Goal: Find specific page/section: Find specific page/section

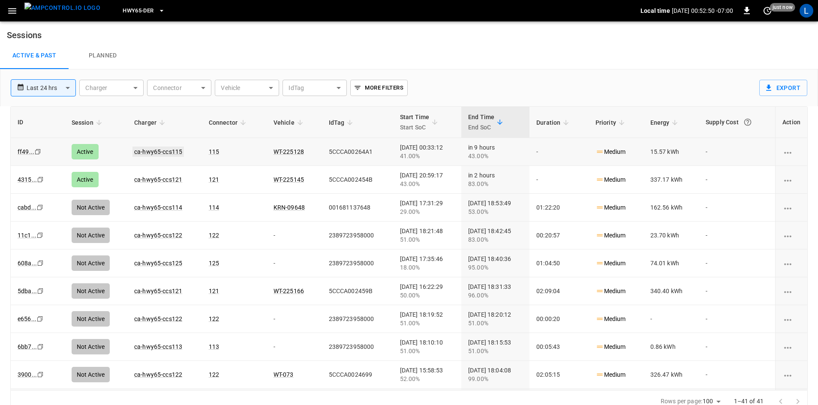
click at [158, 150] on link "ca-hwy65-ccs115" at bounding box center [158, 152] width 51 height 10
click at [158, 148] on link "ca-hwy65-ccs121" at bounding box center [158, 152] width 51 height 10
click at [127, 9] on span "HWY65-DER" at bounding box center [138, 11] width 31 height 10
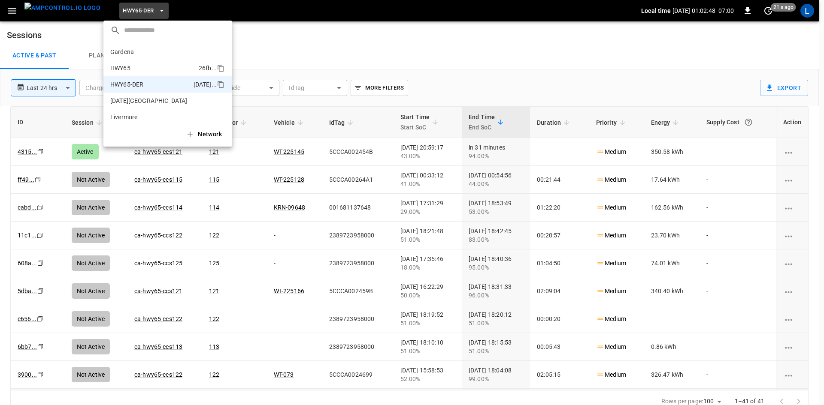
click at [158, 69] on p "HWY65" at bounding box center [152, 68] width 85 height 9
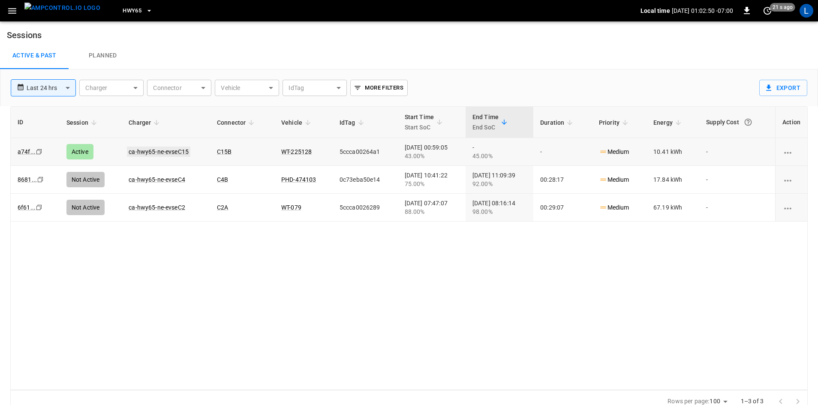
click at [172, 154] on link "ca-hwy65-ne-evseC15" at bounding box center [158, 152] width 63 height 10
